Goal: Transaction & Acquisition: Purchase product/service

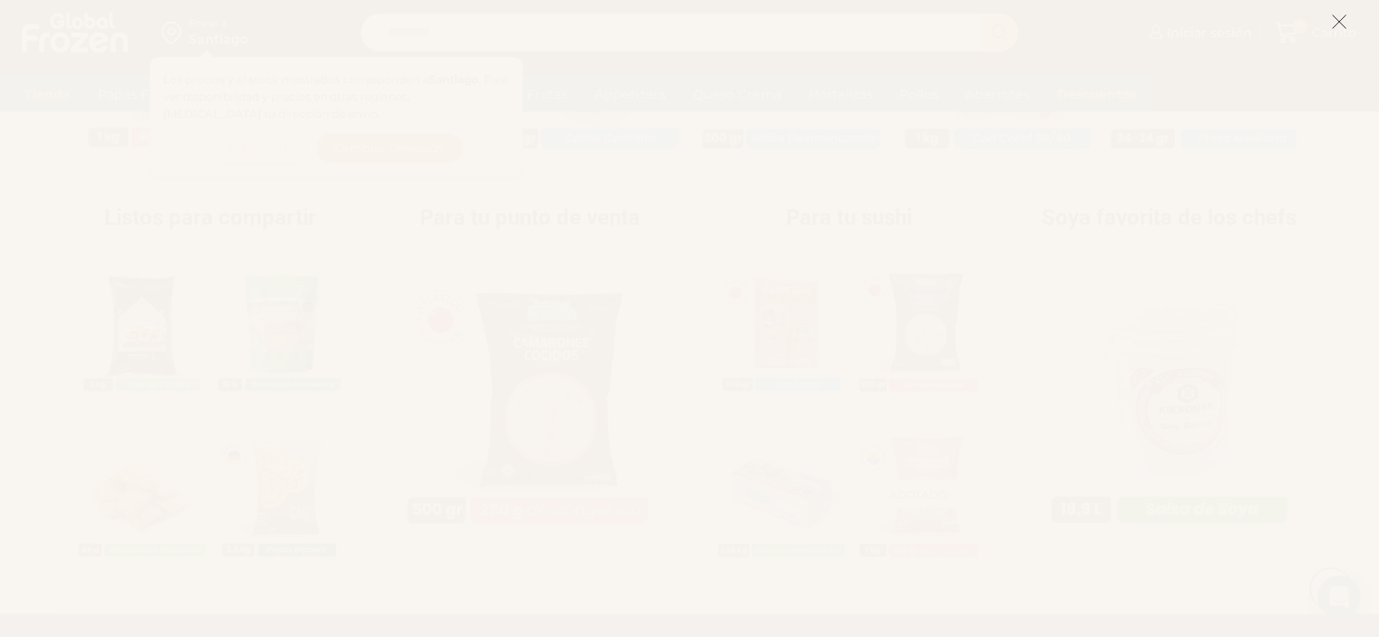
scroll to position [2031, 0]
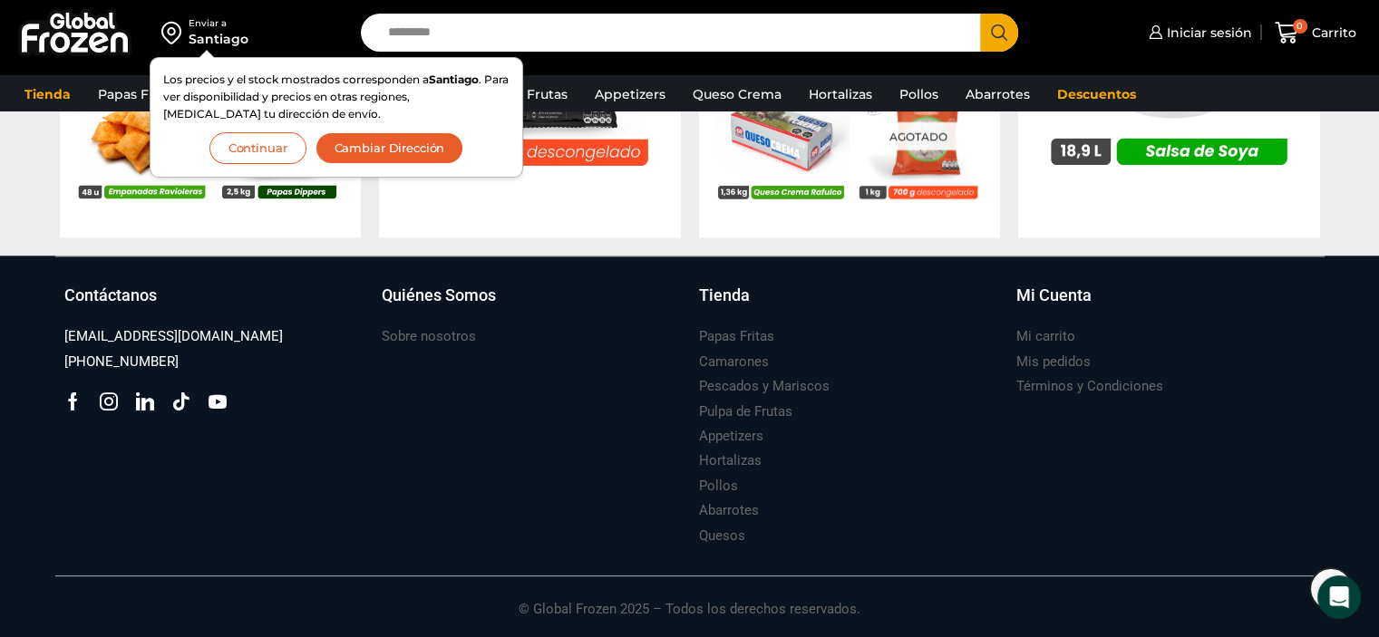
click at [415, 135] on button "Cambiar Dirección" at bounding box center [389, 148] width 149 height 32
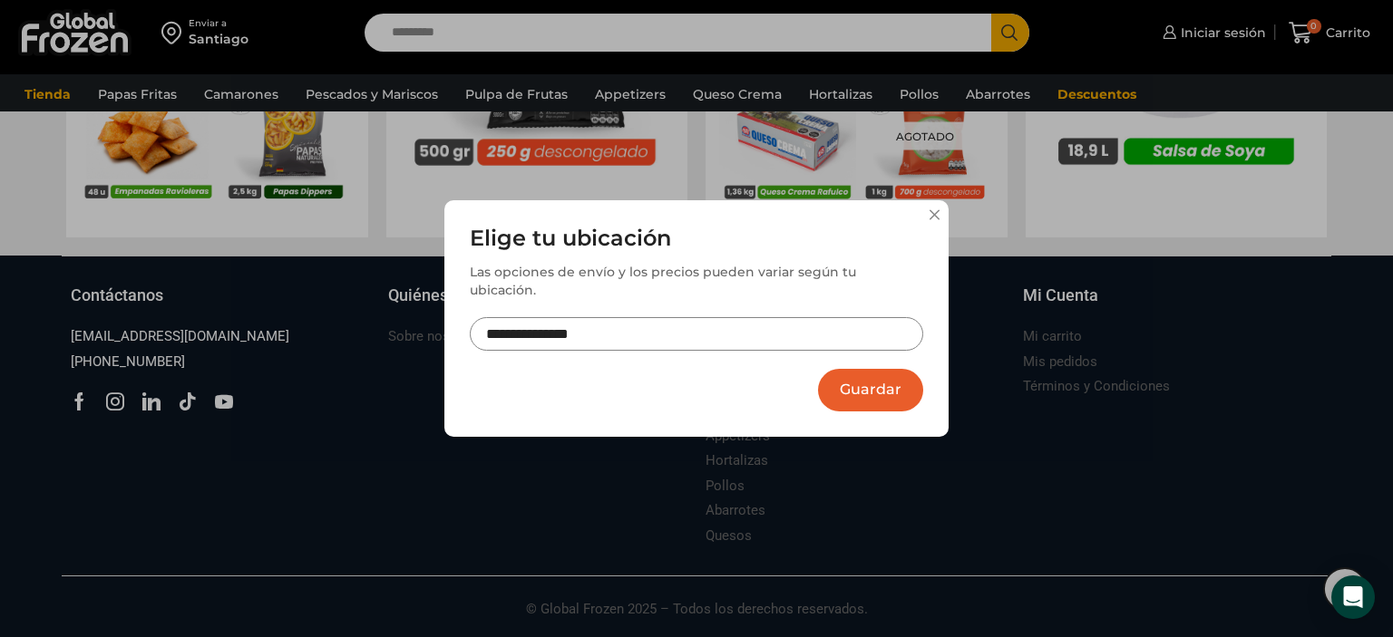
click at [683, 317] on input "**********" at bounding box center [696, 334] width 453 height 34
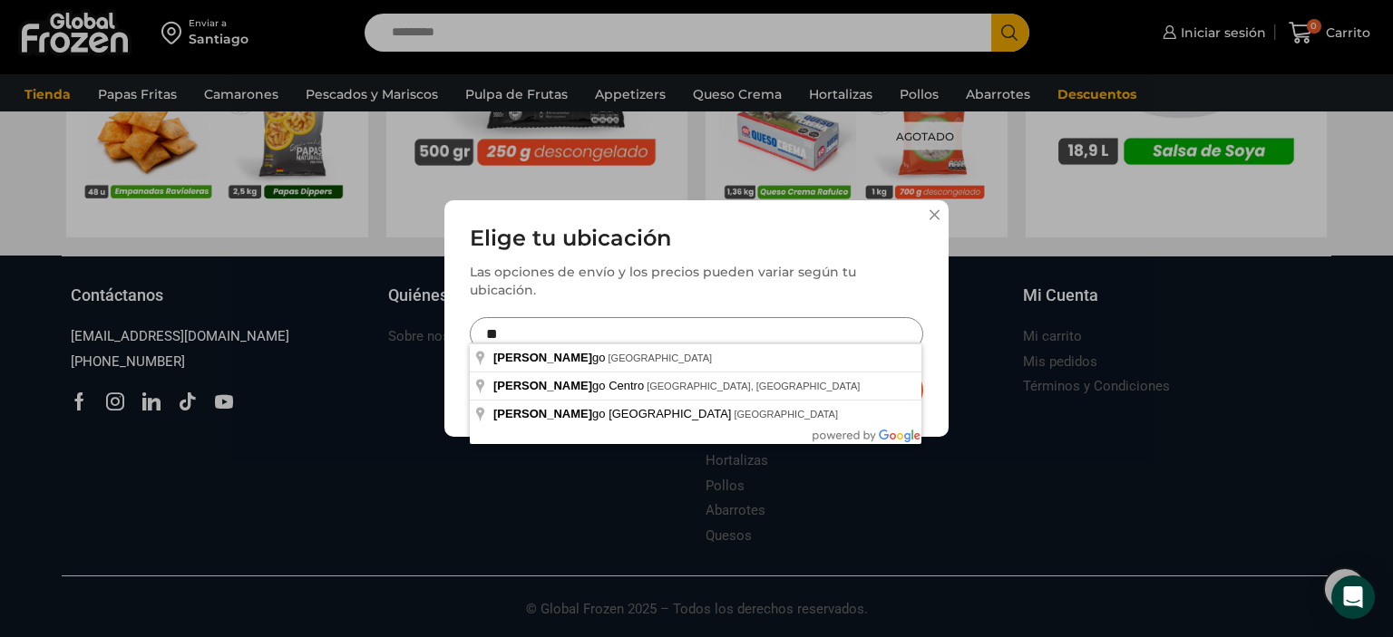
type input "*"
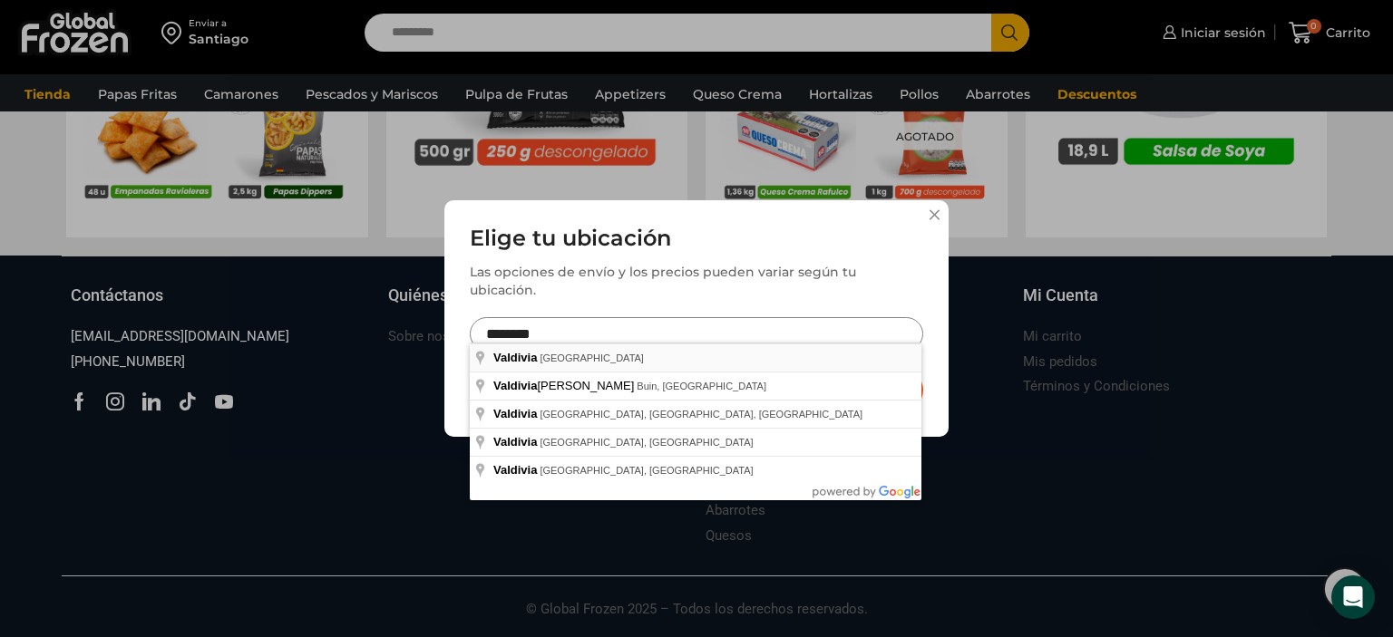
type input "**********"
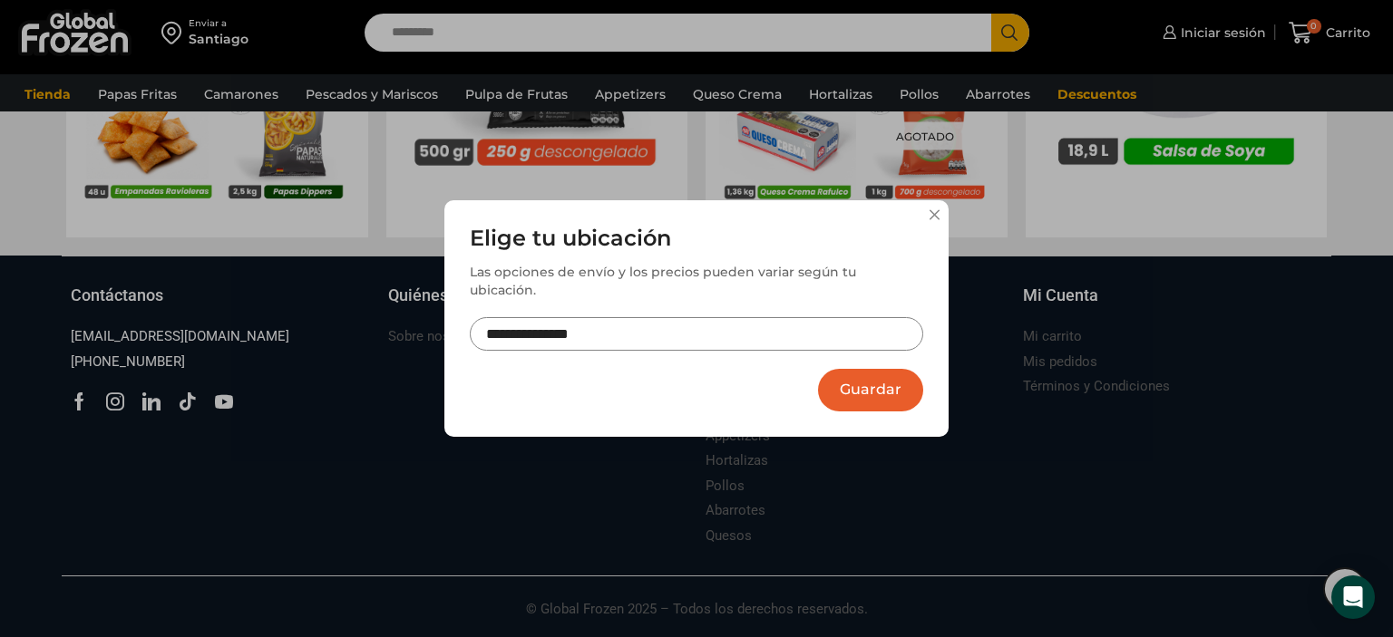
click at [871, 376] on button "Guardar" at bounding box center [870, 390] width 105 height 43
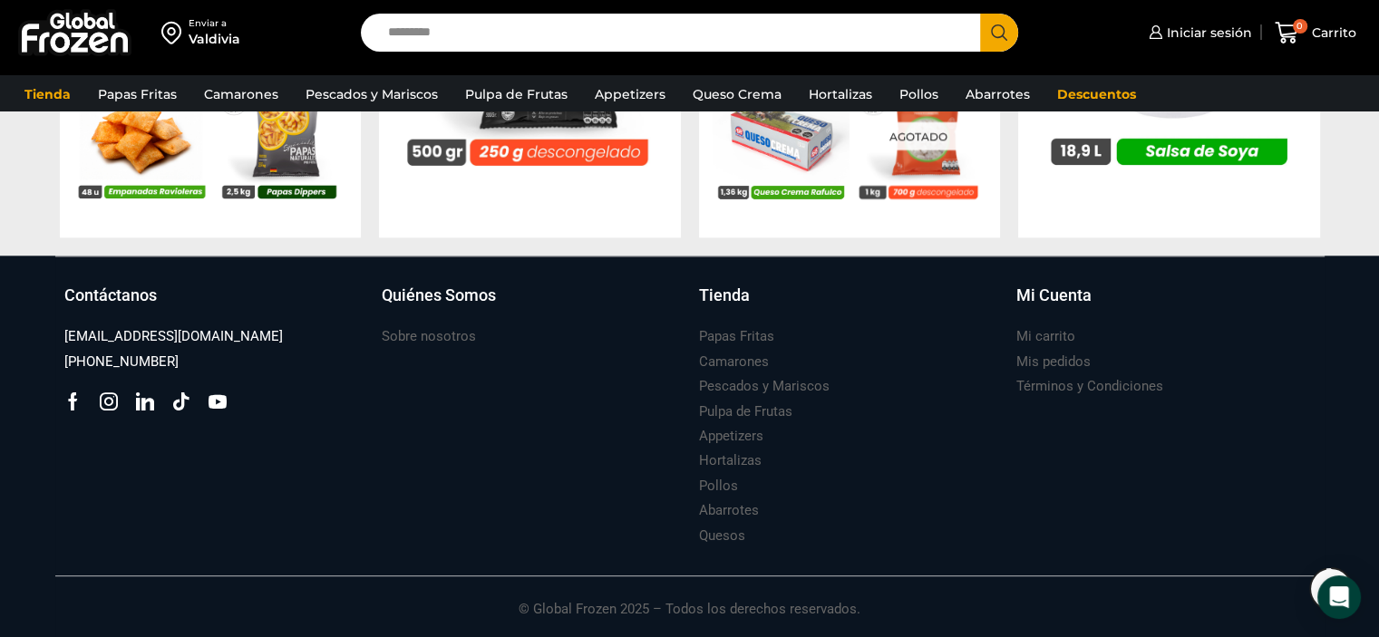
scroll to position [1849, 0]
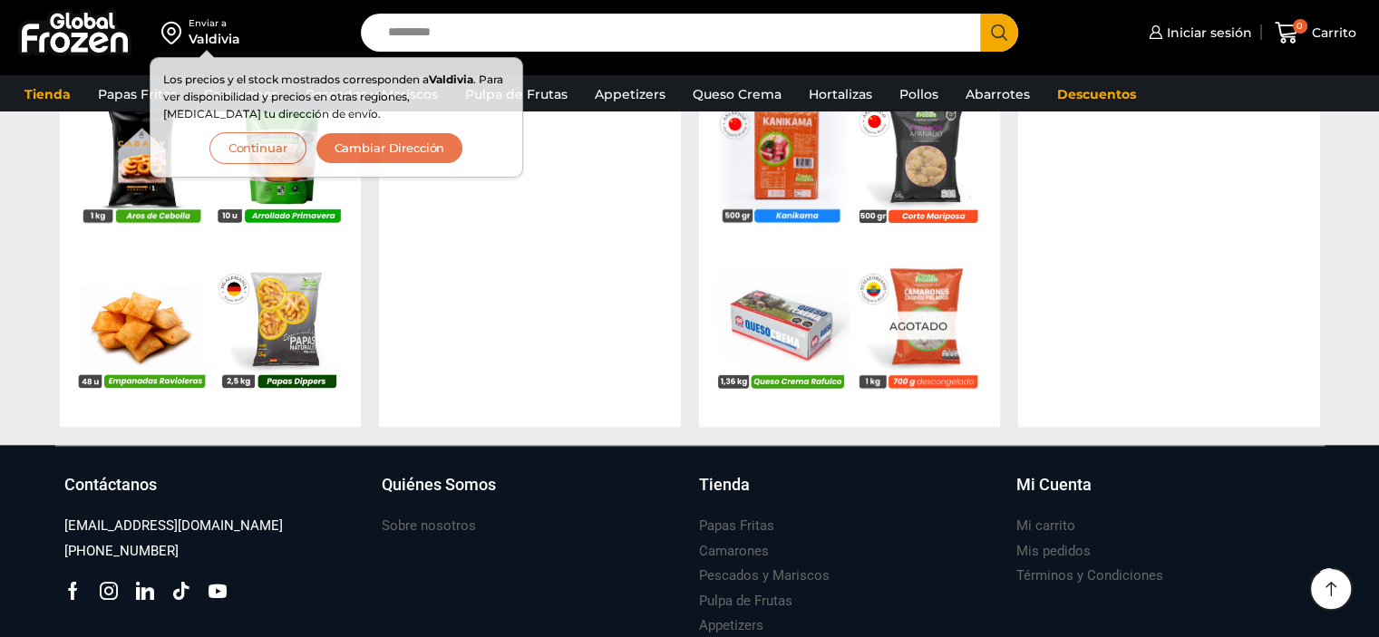
scroll to position [1849, 0]
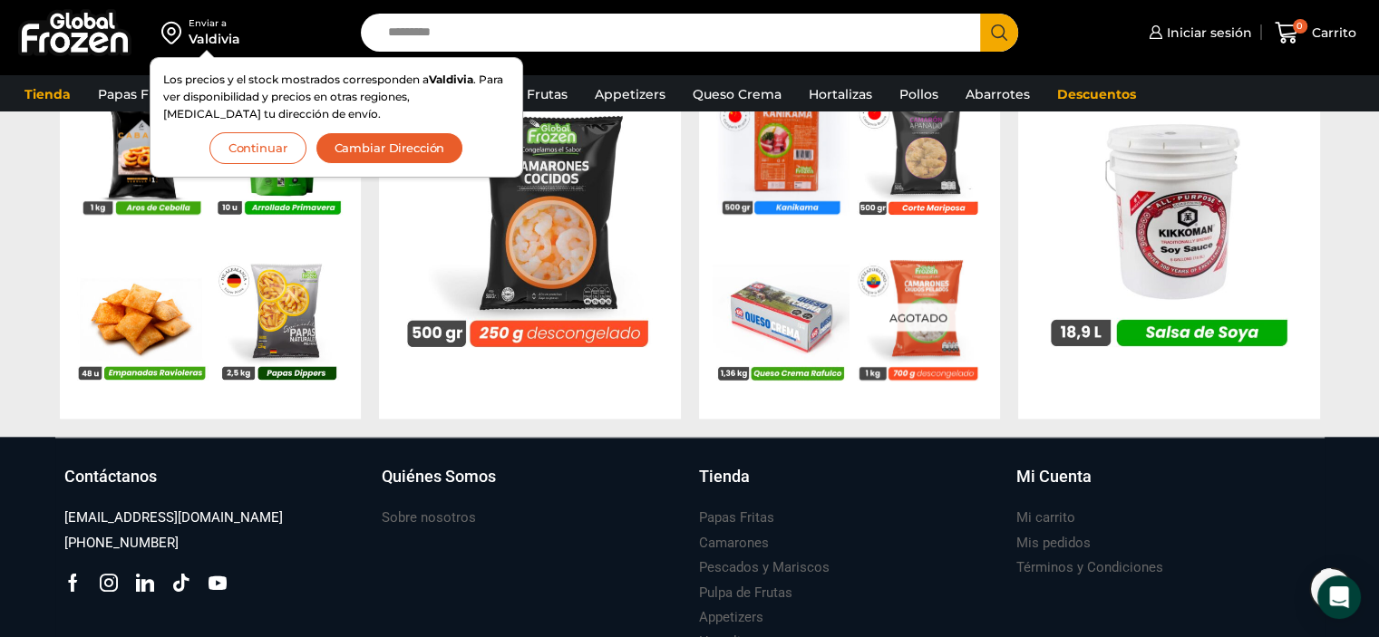
click at [28, 277] on section "Listos para compartir En stock Aros de Cebolla – Formato 1 kg – Caja 10 kg $ 3.…" at bounding box center [689, 215] width 1379 height 407
click at [251, 142] on button "Continuar" at bounding box center [257, 148] width 97 height 32
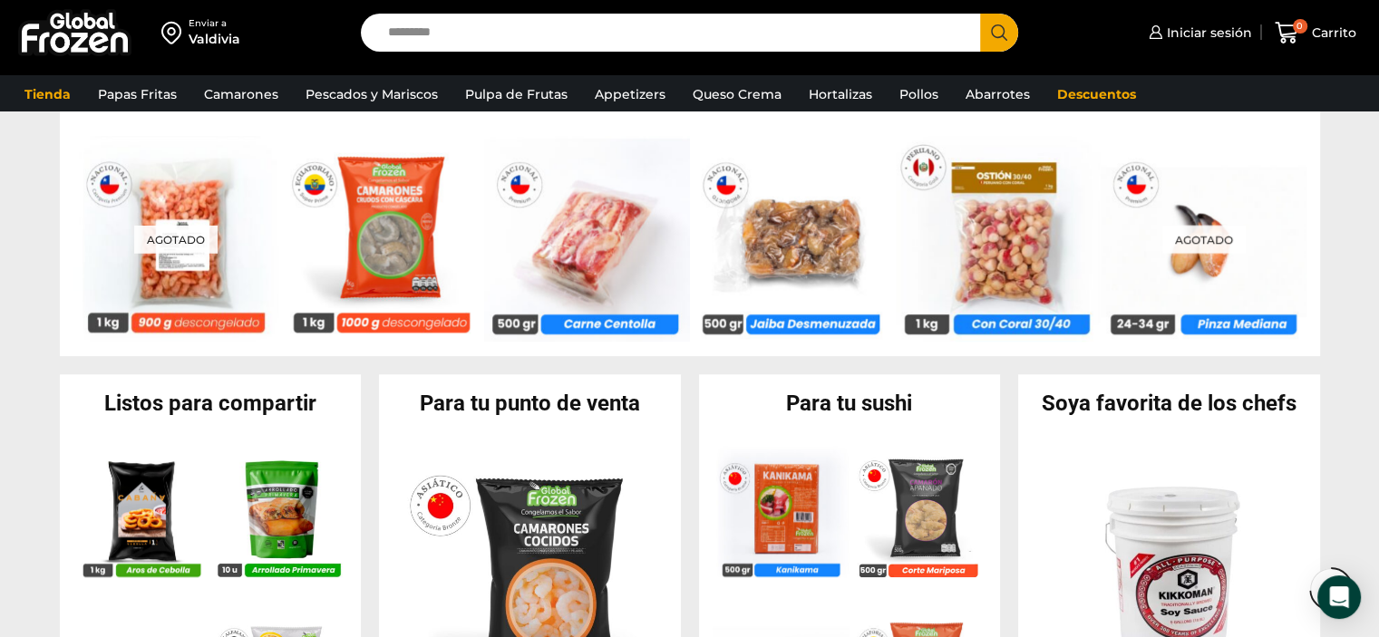
scroll to position [1305, 0]
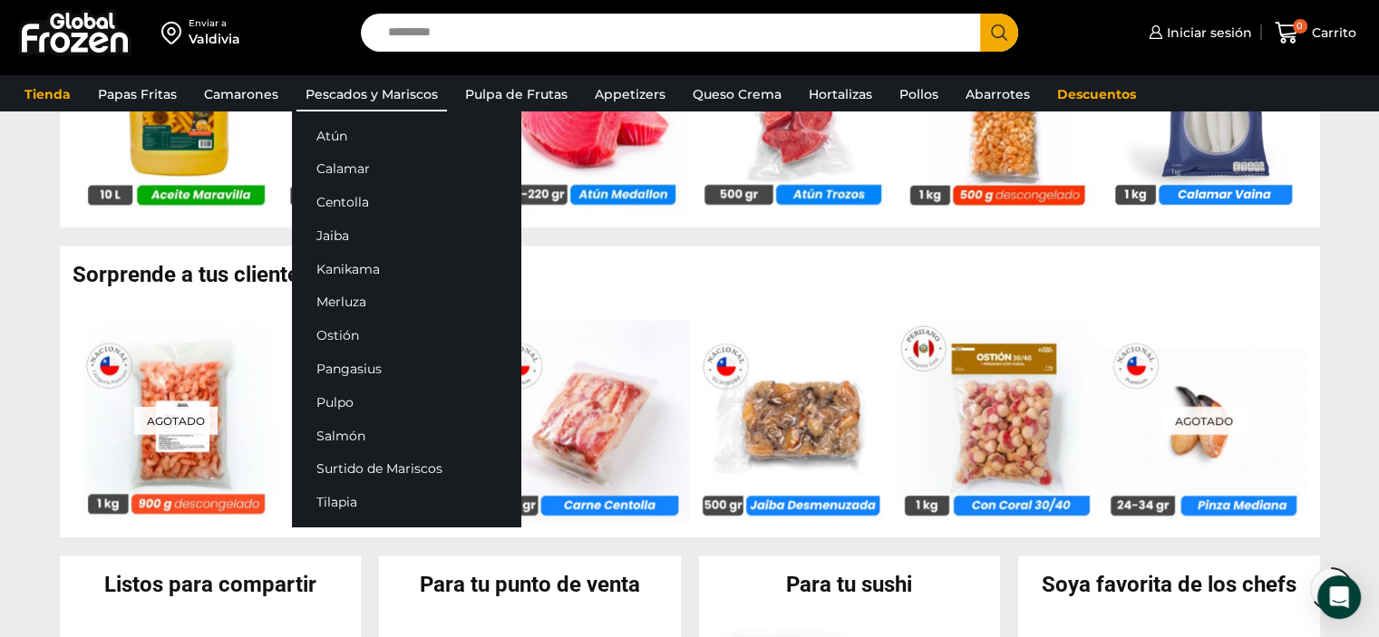
click at [366, 87] on link "Pescados y Mariscos" at bounding box center [371, 94] width 150 height 34
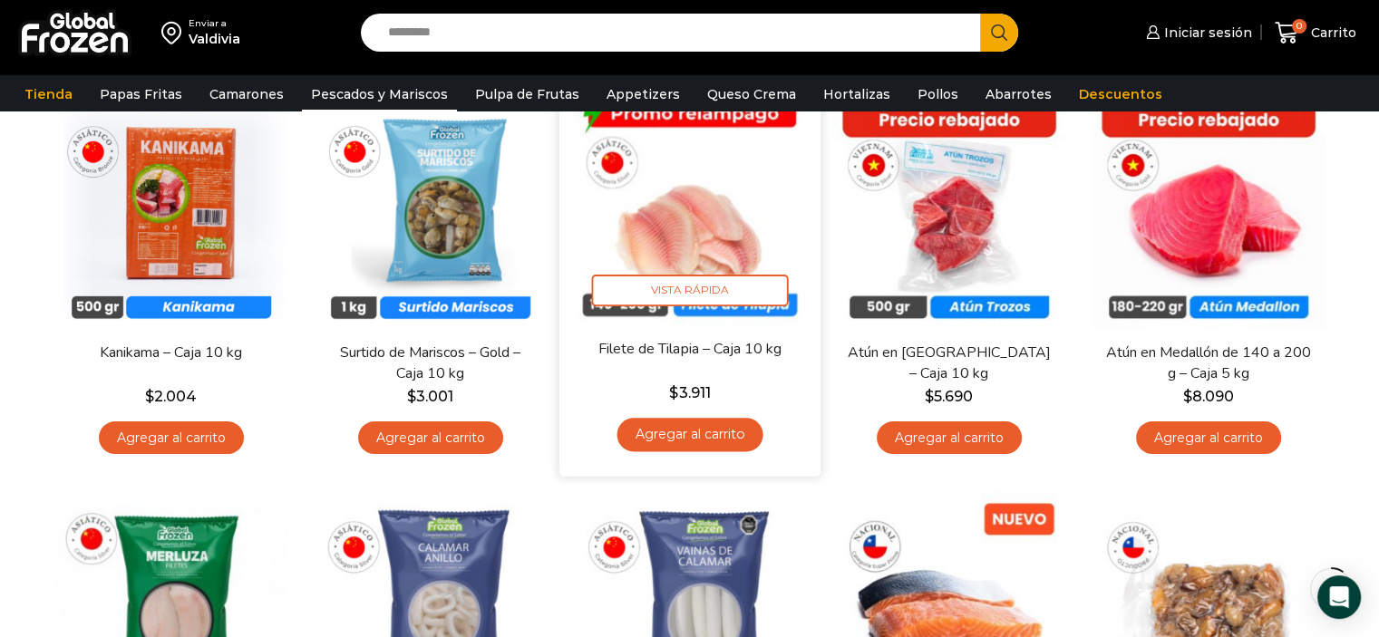
scroll to position [91, 0]
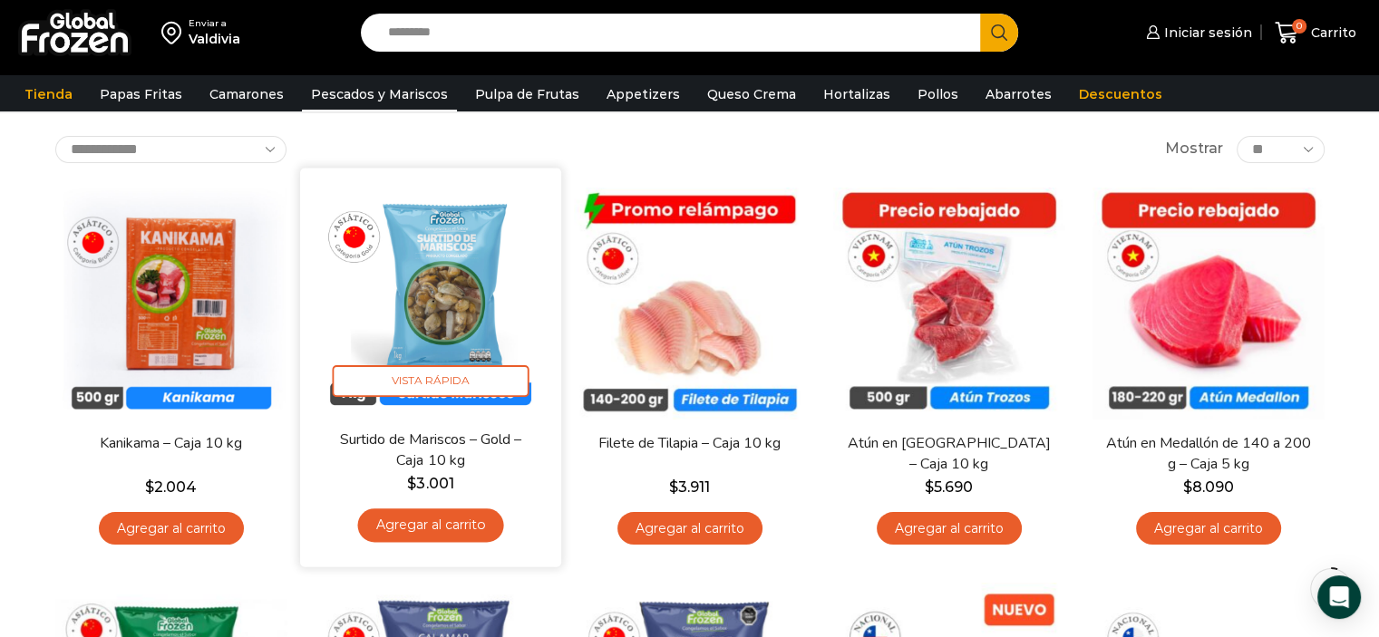
click at [439, 522] on link "Agregar al carrito" at bounding box center [430, 526] width 146 height 34
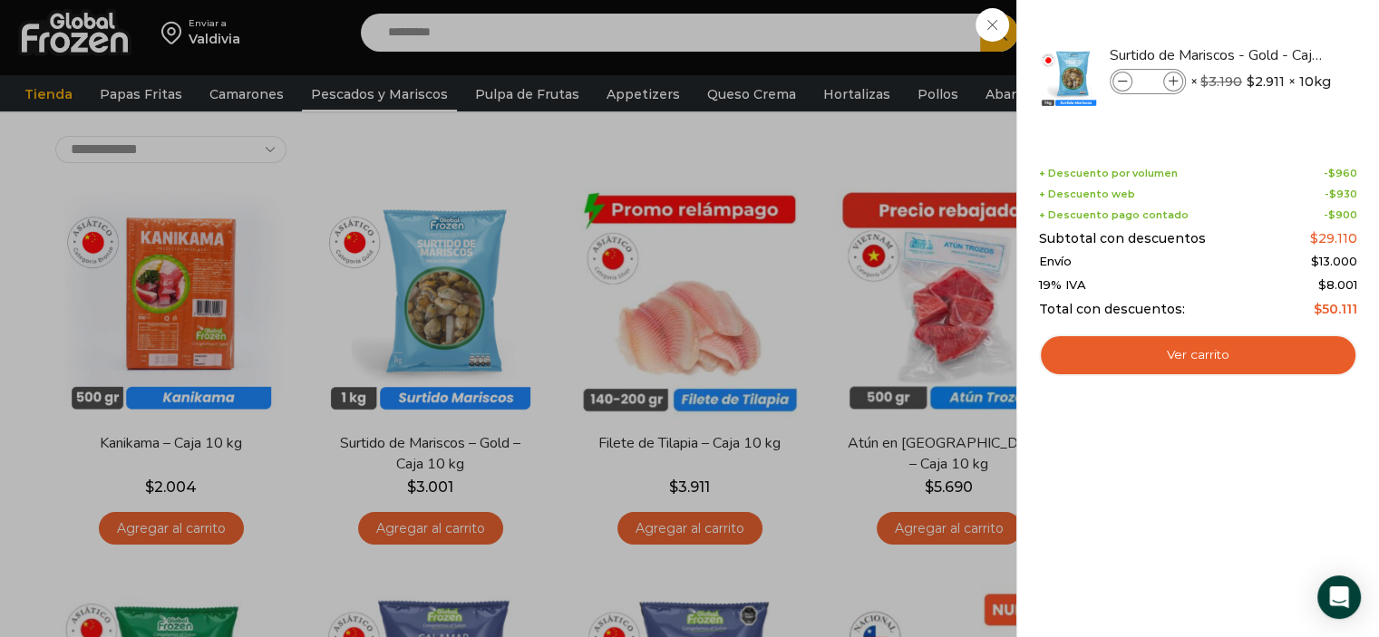
click at [1270, 17] on div "1 [GEOGRAPHIC_DATA] 1 1 Shopping Cart *" at bounding box center [1315, 33] width 91 height 43
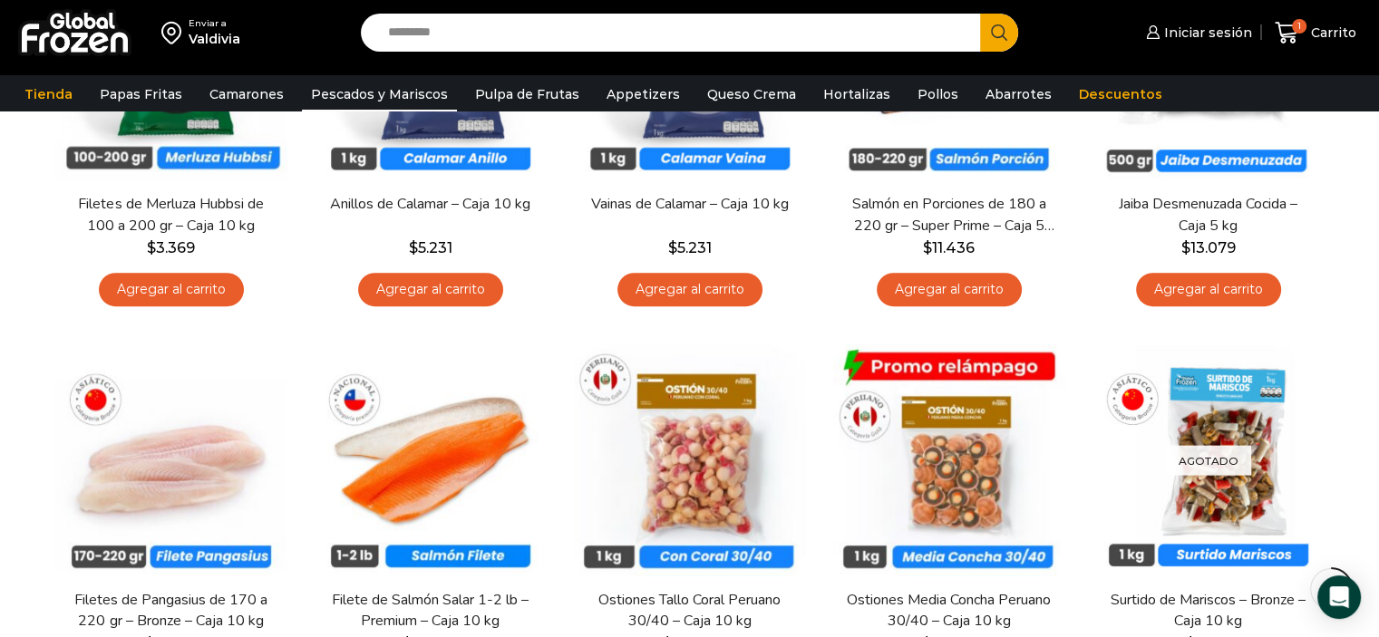
scroll to position [1360, 0]
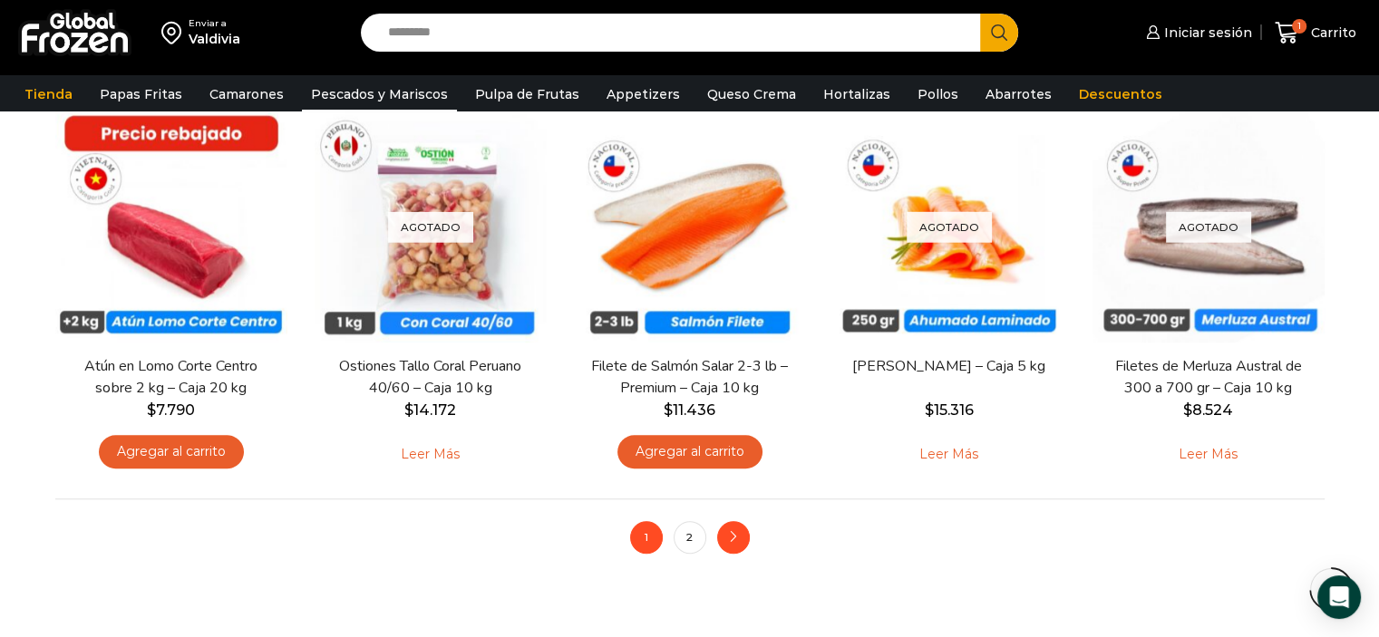
click at [735, 536] on icon "next" at bounding box center [733, 537] width 11 height 11
